Goal: Use online tool/utility: Utilize a website feature to perform a specific function

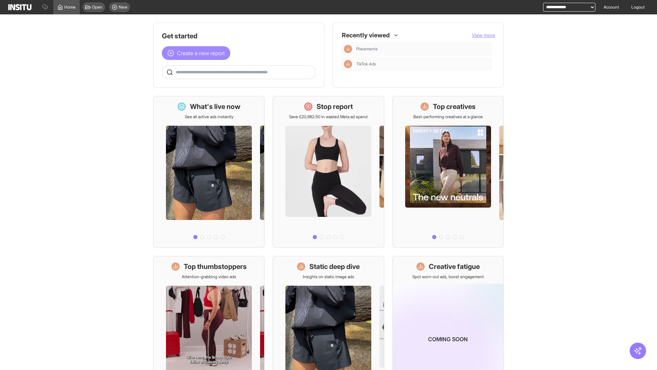
click at [198, 53] on span "Create a new report" at bounding box center [201, 53] width 48 height 8
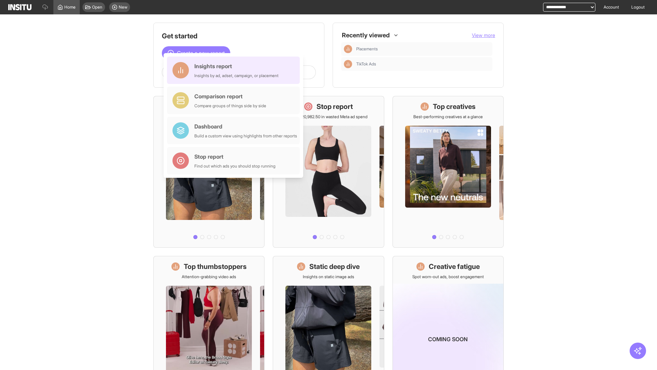
click at [235, 70] on div "Insights report Insights by ad, adset, campaign, or placement" at bounding box center [236, 70] width 84 height 16
